Goal: Information Seeking & Learning: Learn about a topic

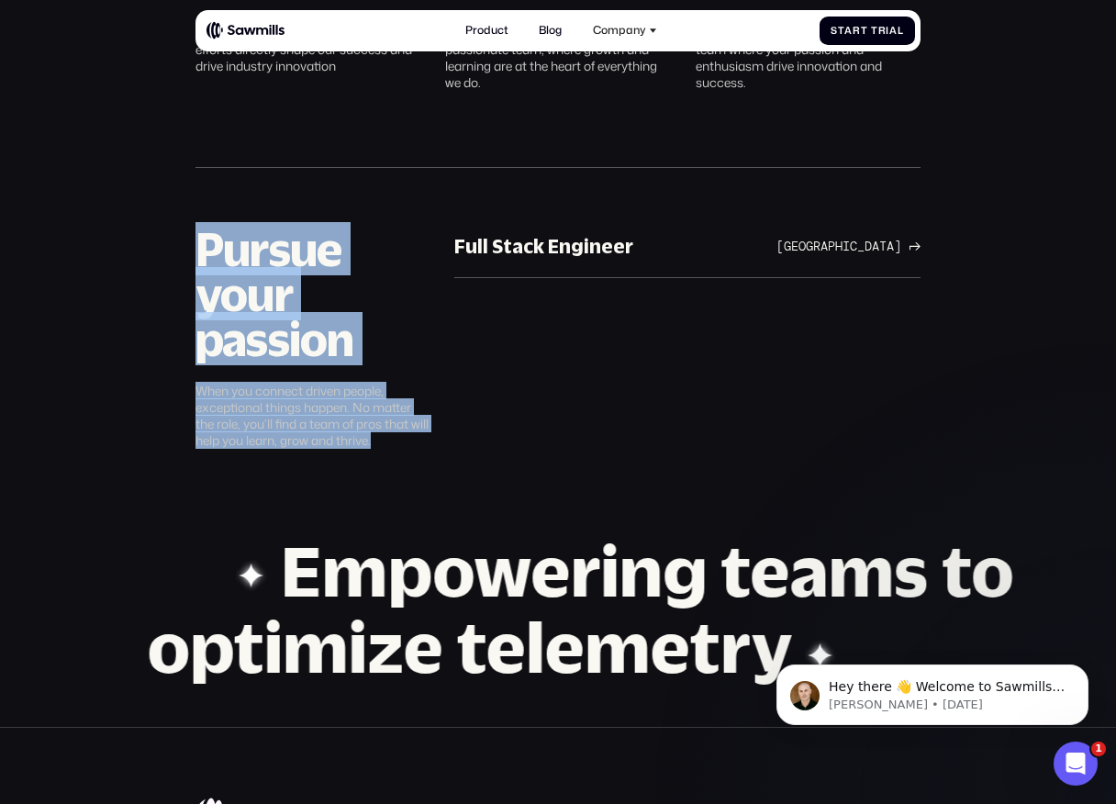
drag, startPoint x: 198, startPoint y: 252, endPoint x: 385, endPoint y: 455, distance: 276.0
click at [385, 454] on section "Pursue your passion When you connect driven people, exceptional things happen. …" at bounding box center [558, 331] width 1116 height 317
click at [385, 455] on section "Pursue your passion When you connect driven people, exceptional things happen. …" at bounding box center [558, 331] width 1116 height 317
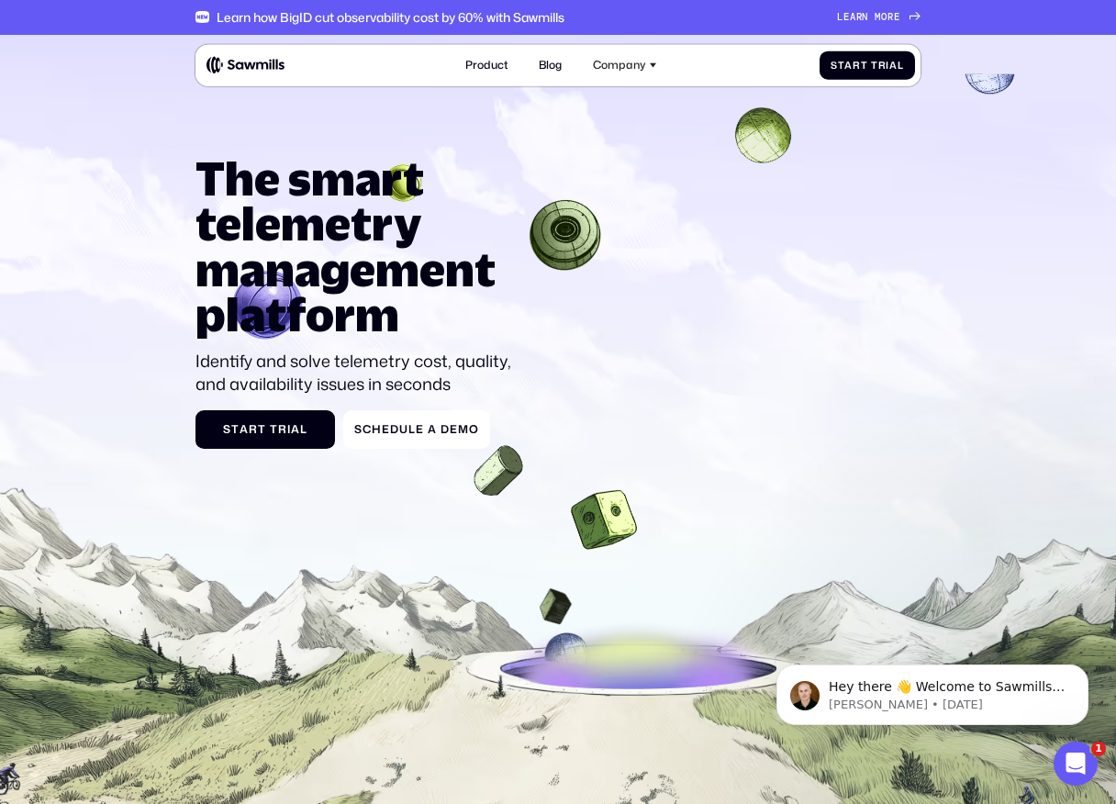
drag, startPoint x: 195, startPoint y: 169, endPoint x: 455, endPoint y: 362, distance: 324.7
click at [455, 362] on div "The smart telemetry management platform Identify and solve telemetry cost, qual…" at bounding box center [357, 276] width 324 height 240
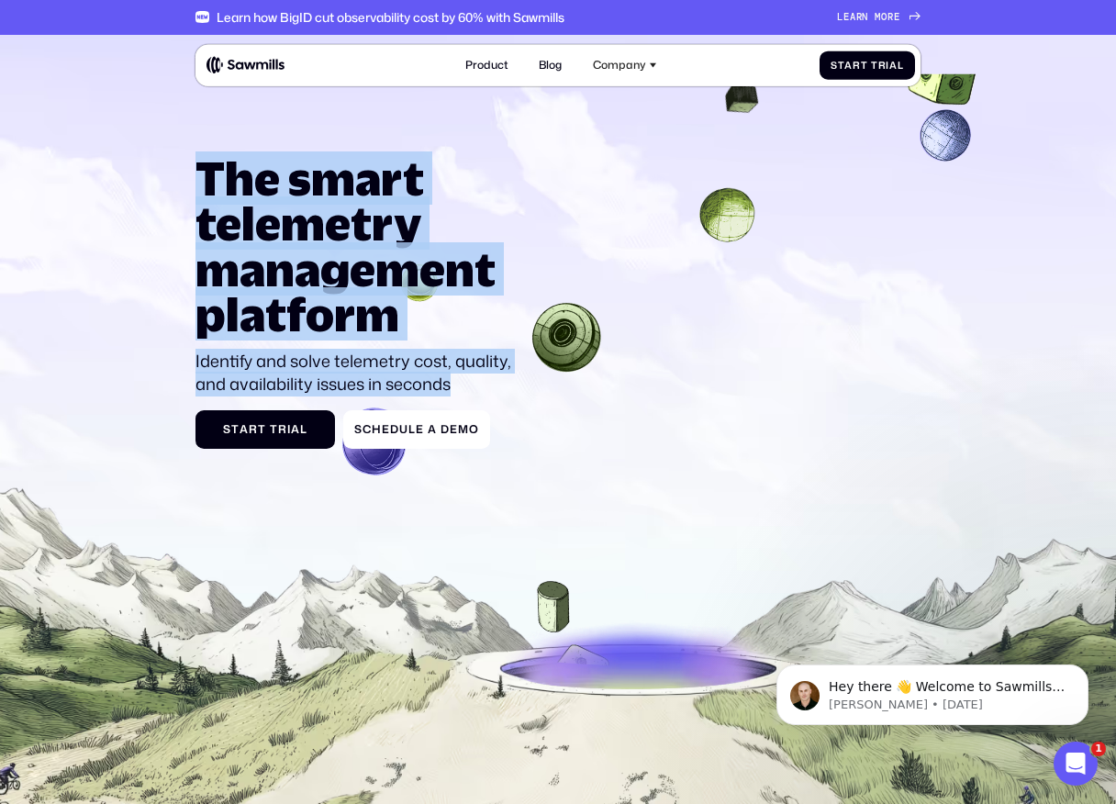
drag, startPoint x: 466, startPoint y: 383, endPoint x: 205, endPoint y: 184, distance: 328.2
click at [205, 184] on div "The smart telemetry management platform Identify and solve telemetry cost, qual…" at bounding box center [357, 276] width 324 height 240
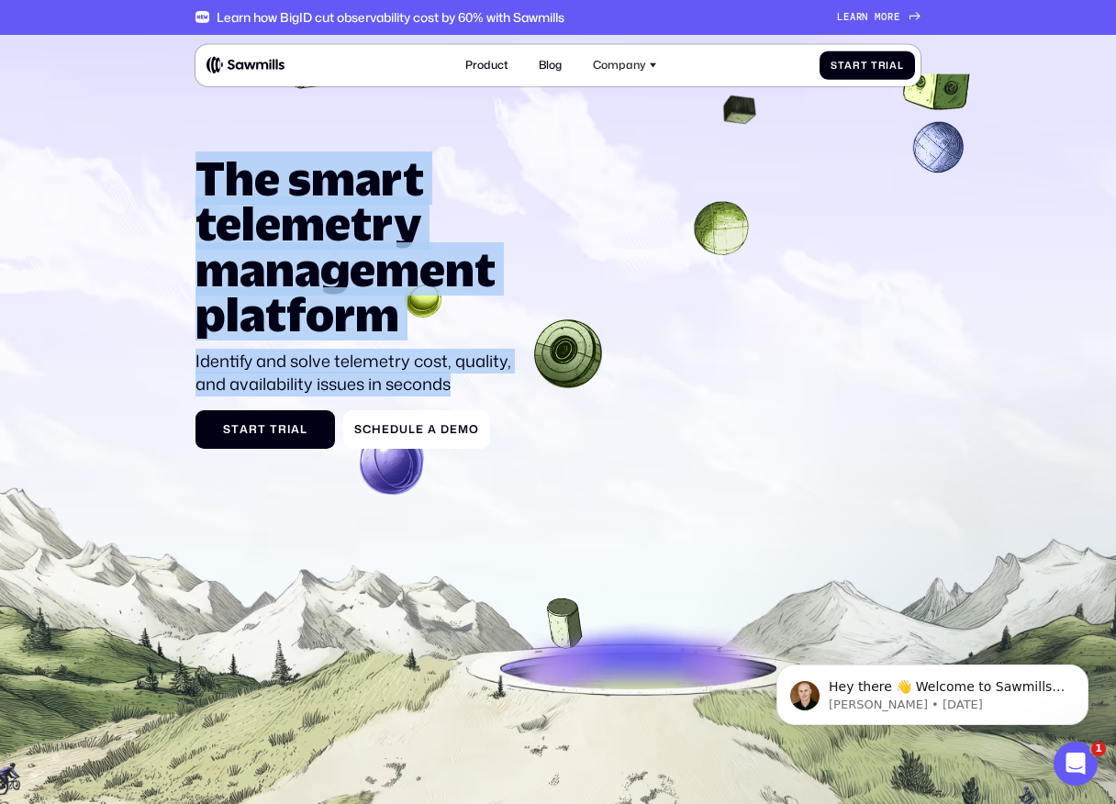
copy div "The smart telemetry management platform Identify and solve telemetry cost, qual…"
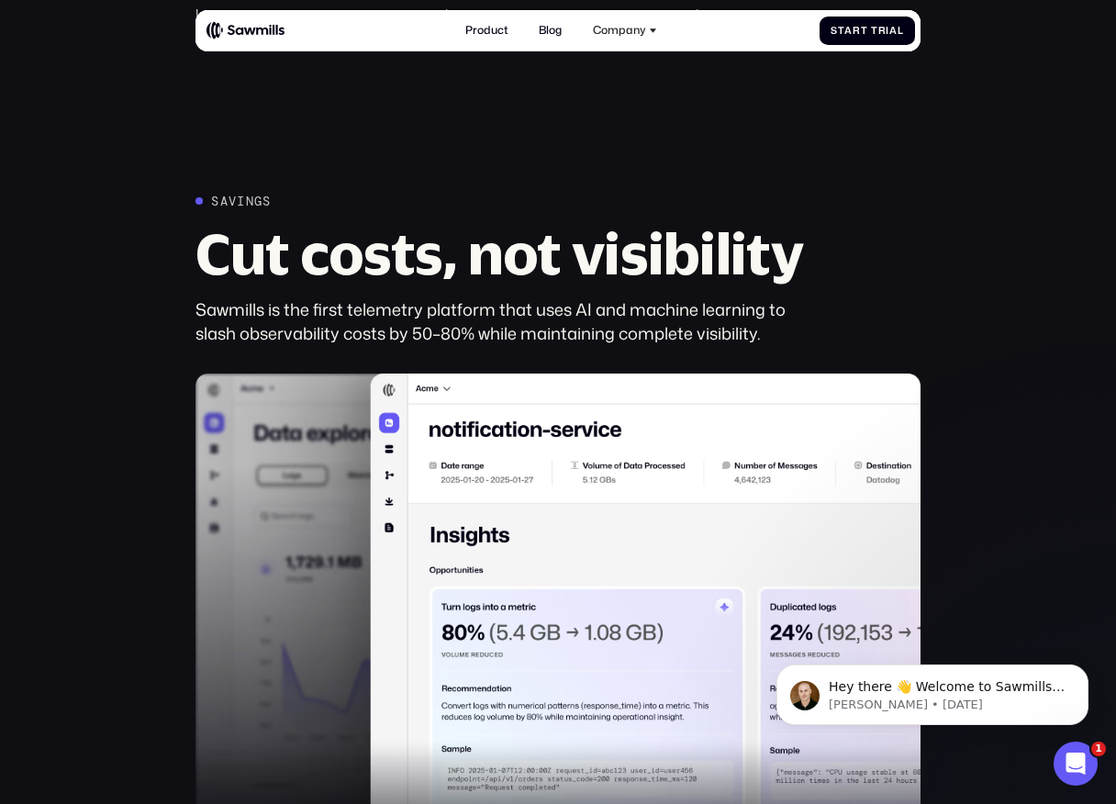
scroll to position [808, 0]
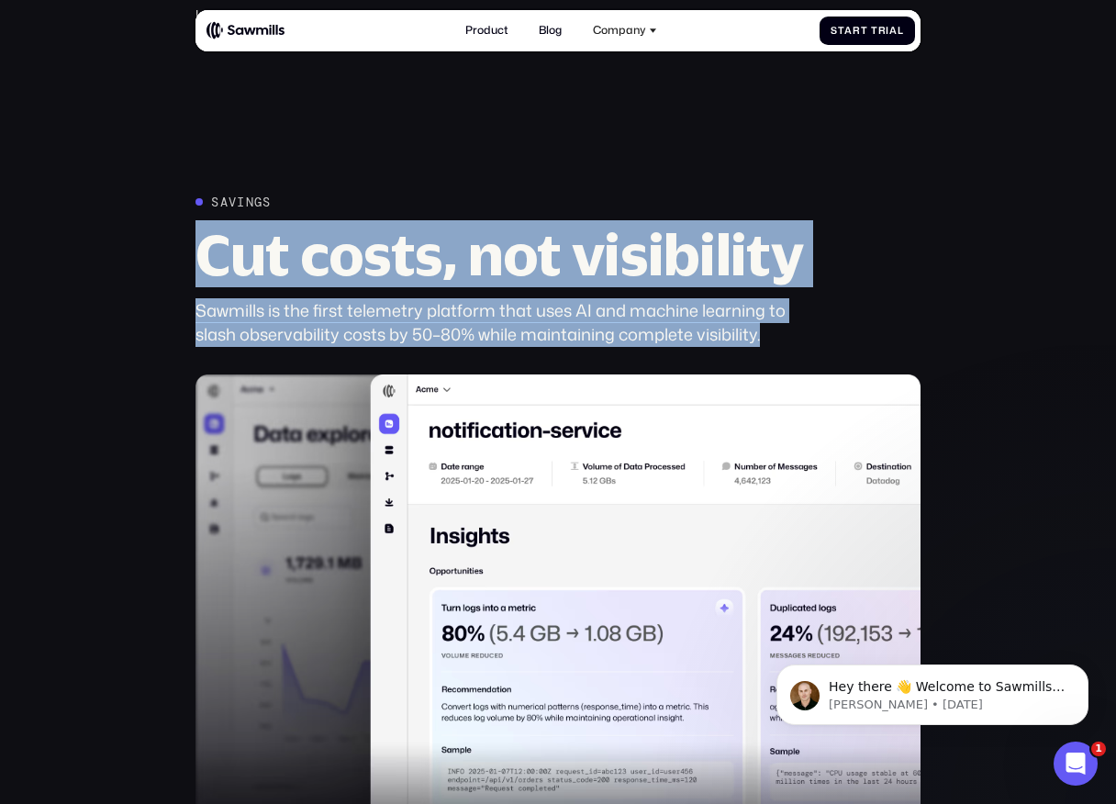
drag, startPoint x: 203, startPoint y: 255, endPoint x: 819, endPoint y: 329, distance: 620.2
click at [819, 329] on div "Savings Cut costs, not visibility Sawmills is the first telemetry platform that…" at bounding box center [557, 627] width 725 height 864
copy div "Cut costs, not visibility Sawmills is the first telemetry platform that uses AI…"
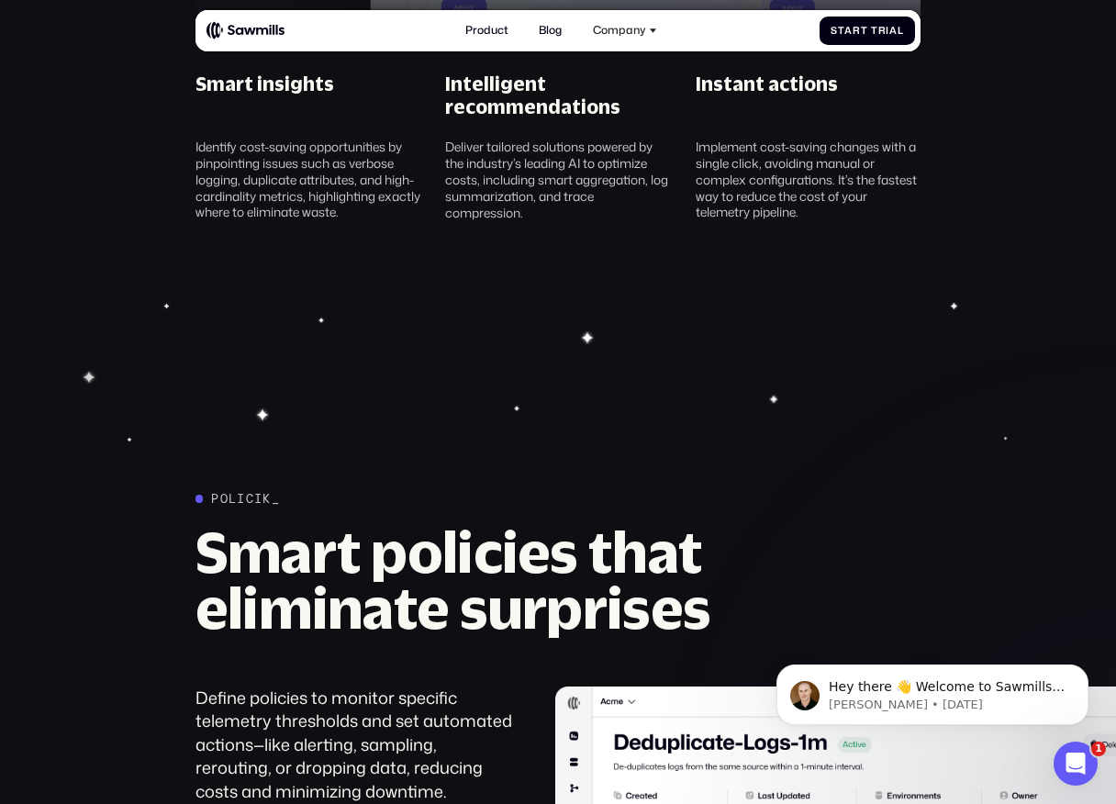
scroll to position [1612, 0]
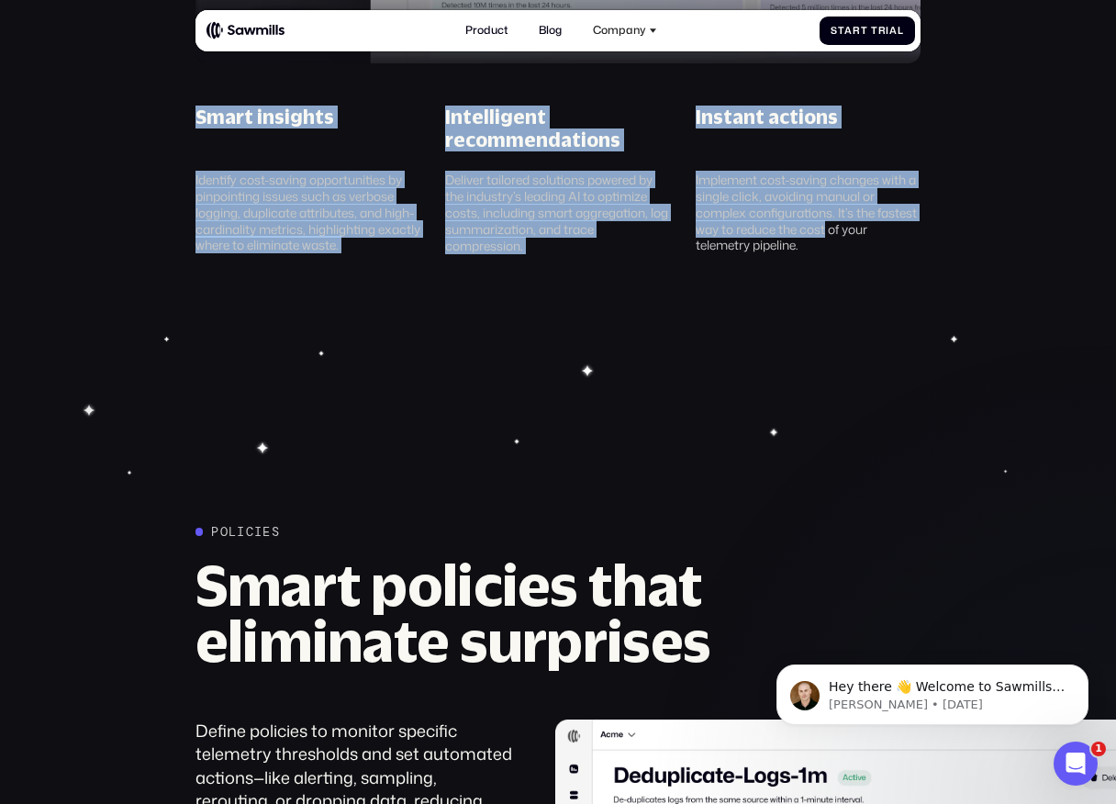
drag, startPoint x: 194, startPoint y: 112, endPoint x: 825, endPoint y: 233, distance: 642.9
click at [826, 233] on div "Smart insights Identify cost-saving opportunities by pinpointing issues such as…" at bounding box center [558, 180] width 751 height 149
click at [825, 251] on div "Implement cost-saving changes with a single click, avoiding manual or complex c…" at bounding box center [808, 213] width 225 height 82
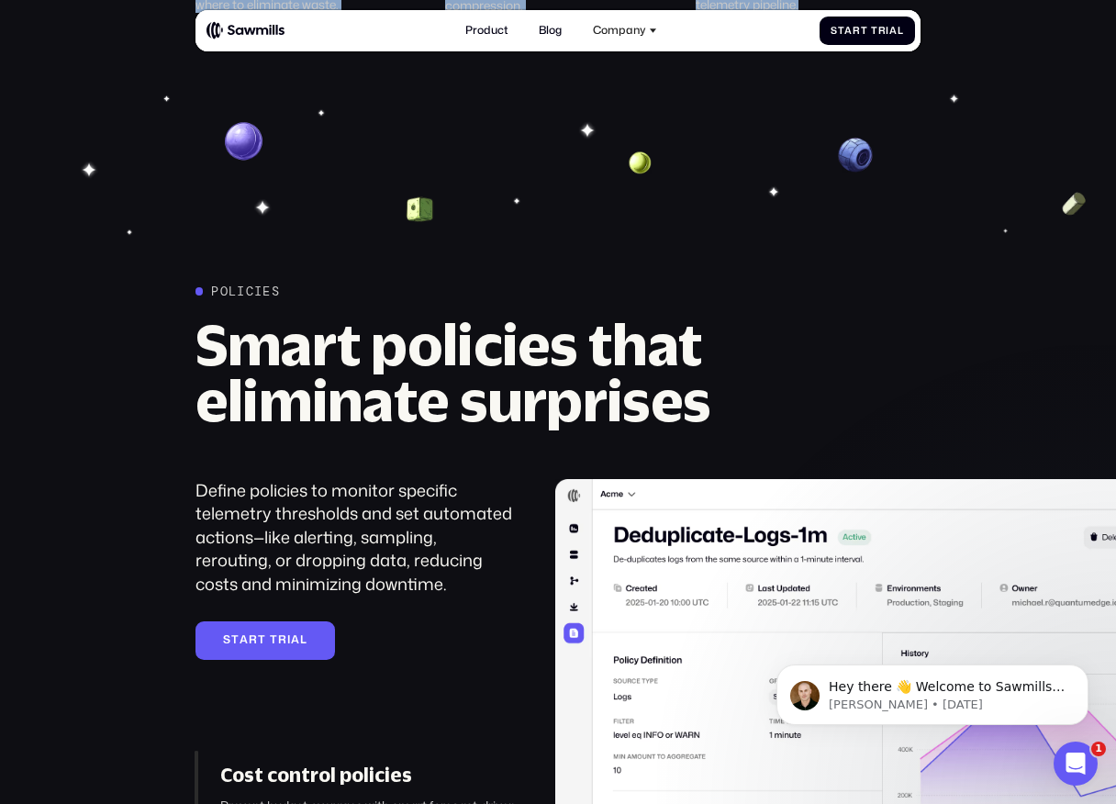
scroll to position [1852, 0]
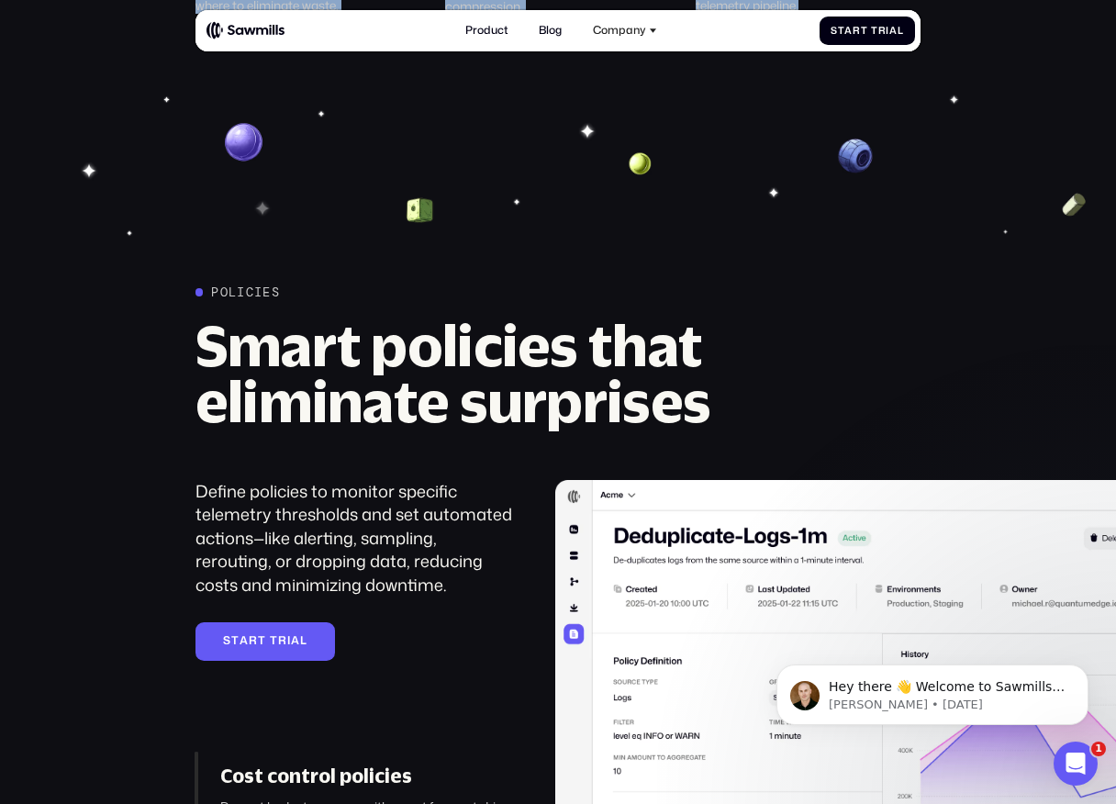
copy div "Smart insights Identify cost-saving opportunities by pinpointing issues such as…"
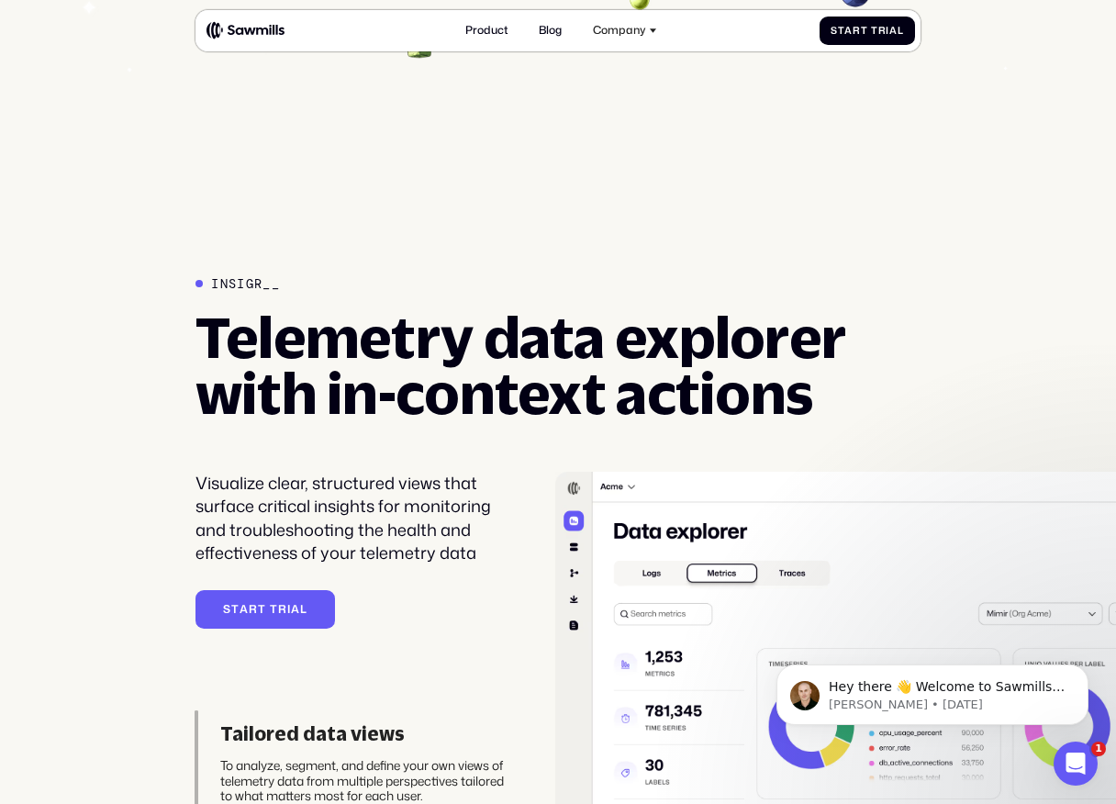
scroll to position [3052, 0]
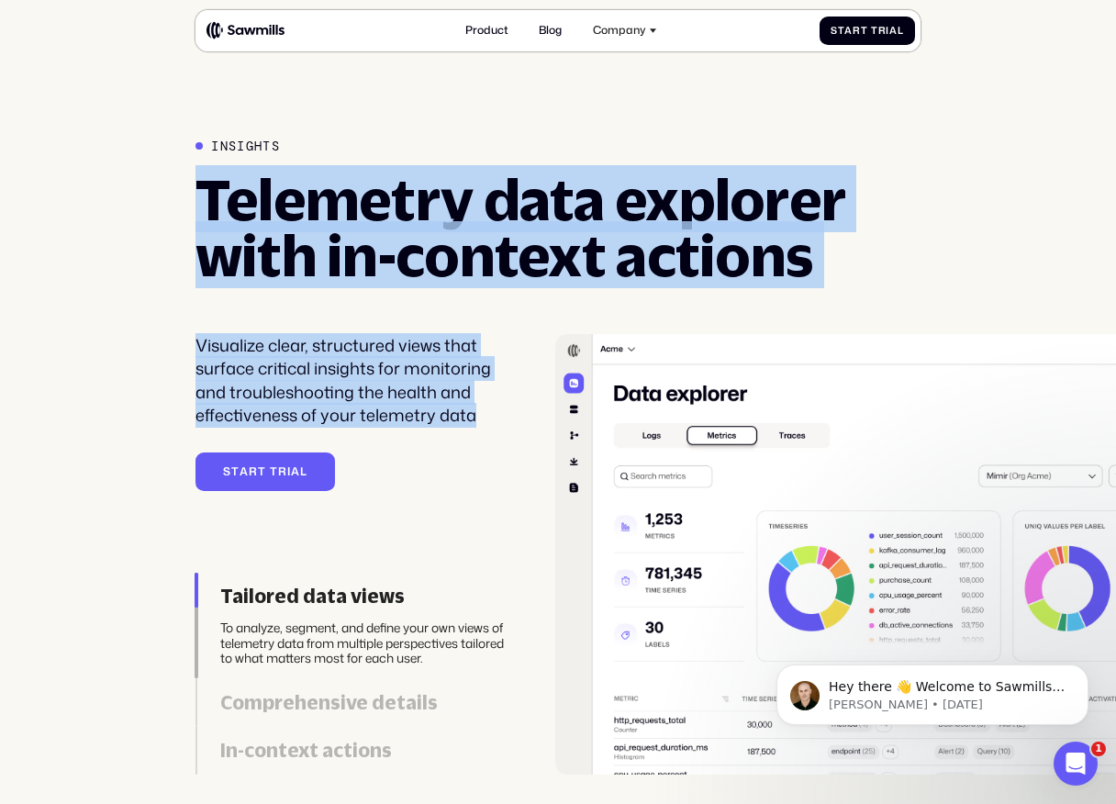
drag, startPoint x: 202, startPoint y: 201, endPoint x: 471, endPoint y: 420, distance: 347.0
click at [473, 420] on div "Insights Telemetry data explorer with in-context actions Visualize clear, struc…" at bounding box center [557, 457] width 725 height 636
copy div "Telemetry data explorer with in-context actions Visualize clear, structured vie…"
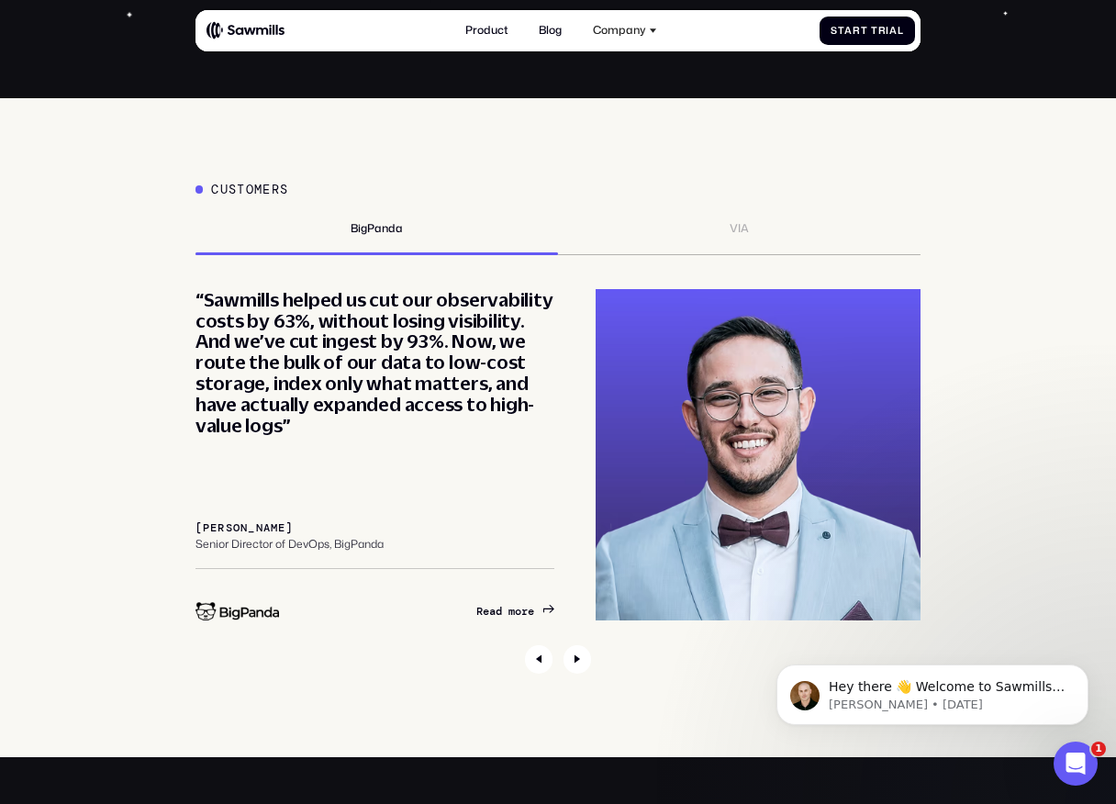
scroll to position [5191, 0]
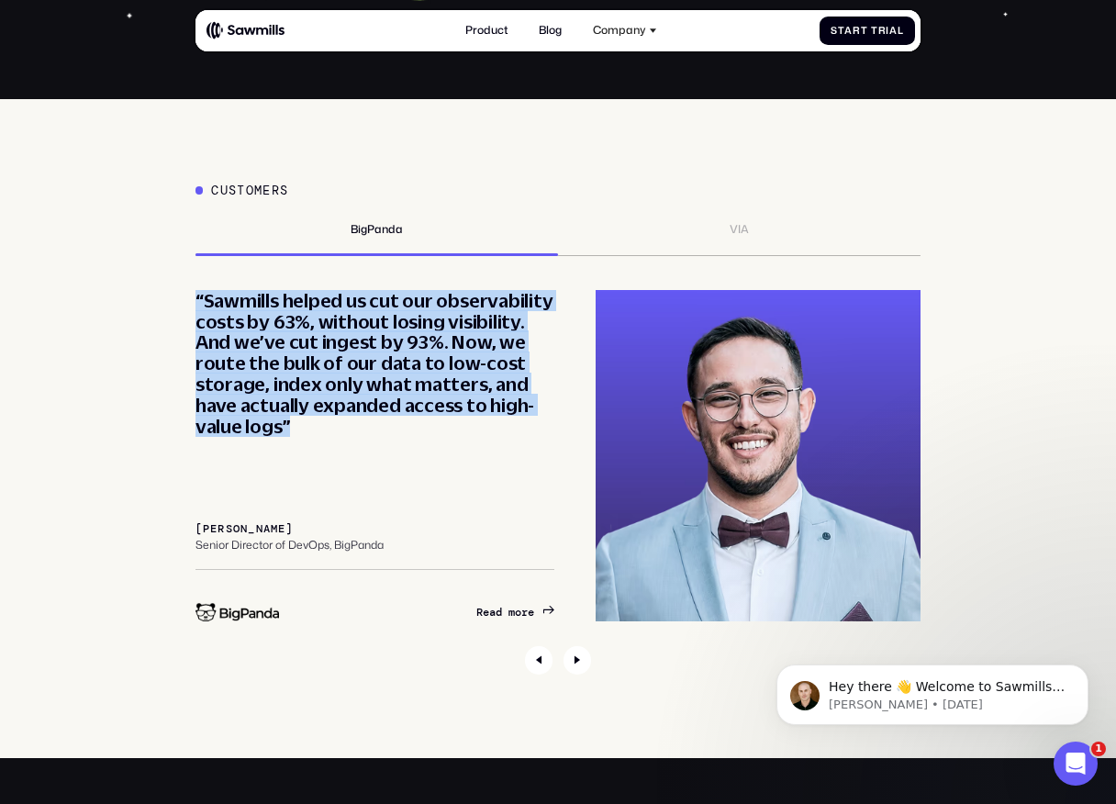
drag, startPoint x: 193, startPoint y: 293, endPoint x: 324, endPoint y: 425, distance: 186.2
click at [324, 425] on div "Customers BigPanda VIA “Partnering with Sawmills has set us on a path toward op…" at bounding box center [558, 428] width 1088 height 491
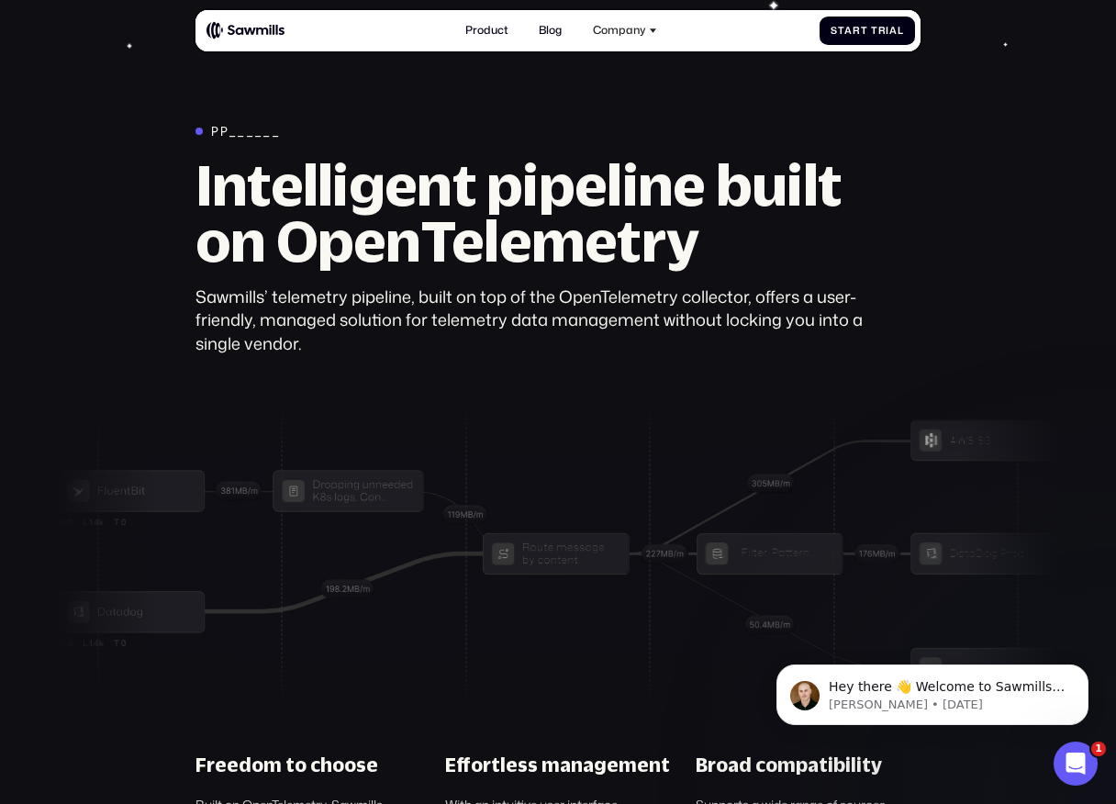
scroll to position [4118, 0]
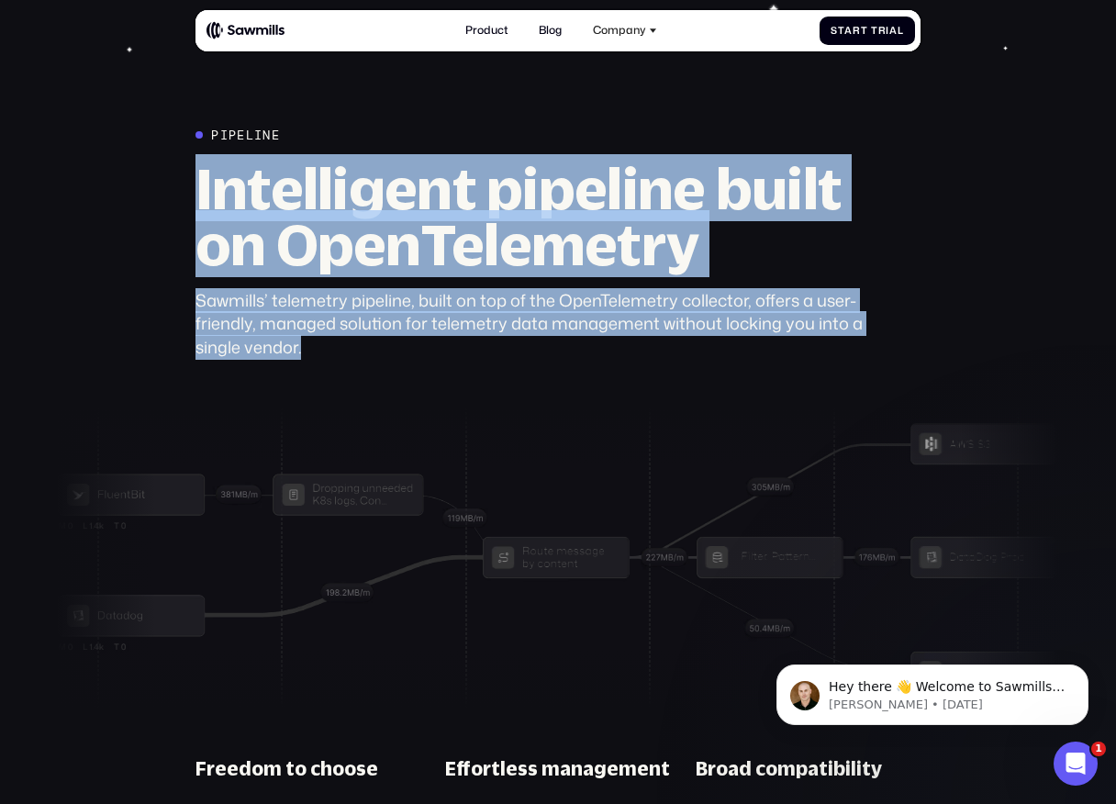
drag, startPoint x: 172, startPoint y: 172, endPoint x: 392, endPoint y: 345, distance: 280.3
click at [393, 345] on div "Pipeline Intelligent pipeline built on OpenTelemetry Sawmills’ telemetry pipeli…" at bounding box center [558, 497] width 1088 height 739
copy div "Intelligent pipeline built on OpenTelemetry Sawmills’ telemetry pipeline, built…"
